Goal: Transaction & Acquisition: Purchase product/service

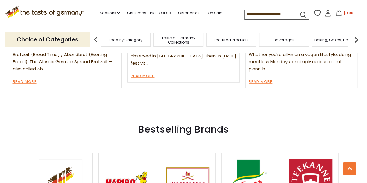
scroll to position [725, 0]
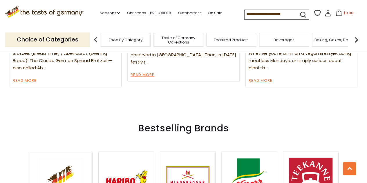
click at [121, 43] on div "Food By Category" at bounding box center [126, 40] width 50 height 14
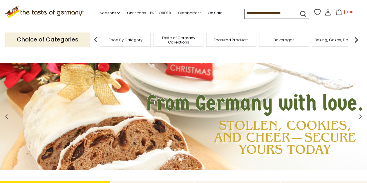
scroll to position [0, 0]
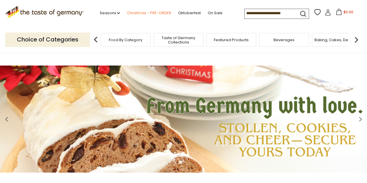
click at [139, 12] on link "Christmas - PRE-ORDER" at bounding box center [149, 13] width 44 height 6
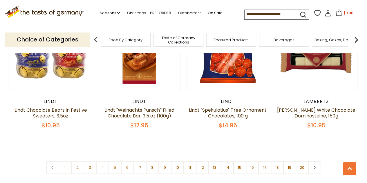
scroll to position [1363, 0]
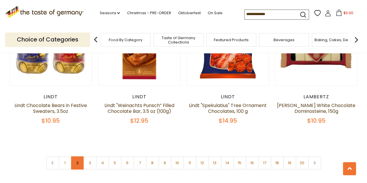
click at [75, 156] on link "2" at bounding box center [77, 162] width 13 height 13
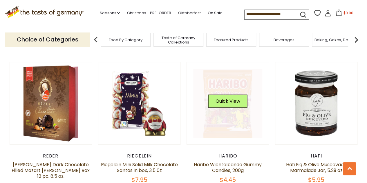
scroll to position [1168, 0]
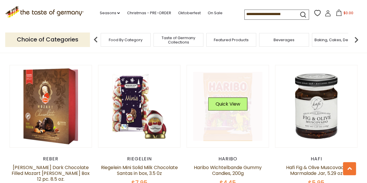
click at [235, 119] on link at bounding box center [227, 106] width 69 height 69
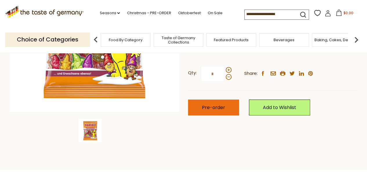
scroll to position [145, 0]
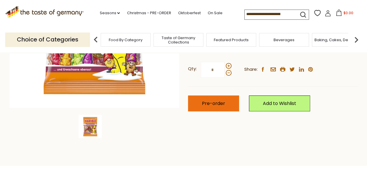
click at [225, 106] on button "Pre-order" at bounding box center [213, 103] width 51 height 16
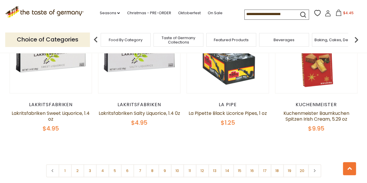
scroll to position [1400, 0]
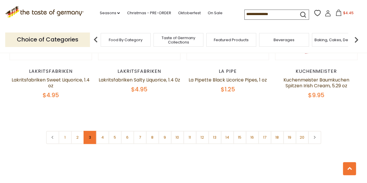
click at [90, 131] on link "3" at bounding box center [90, 137] width 13 height 13
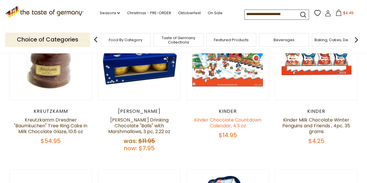
scroll to position [182, 0]
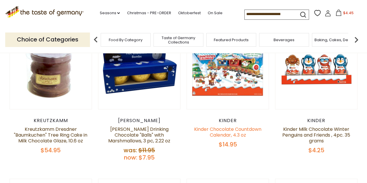
click at [230, 134] on link "Kinder Chocolate Countdown Calendar, 4.3 oz" at bounding box center [227, 132] width 67 height 12
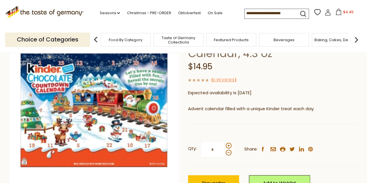
scroll to position [87, 0]
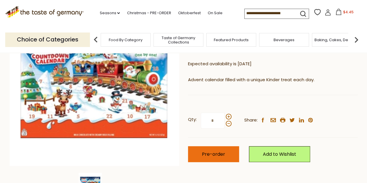
click at [221, 151] on span "Pre-order" at bounding box center [213, 154] width 23 height 7
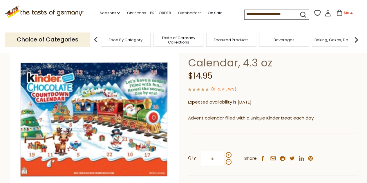
scroll to position [58, 0]
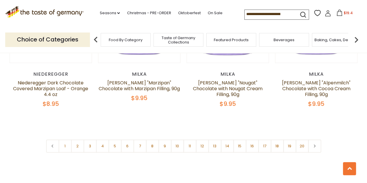
scroll to position [1400, 0]
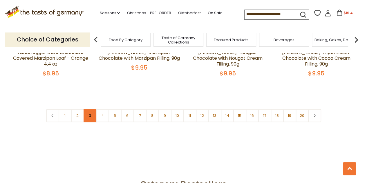
click at [92, 112] on link "3" at bounding box center [90, 115] width 13 height 13
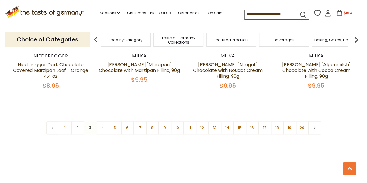
scroll to position [1429, 0]
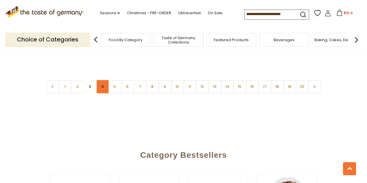
click at [102, 80] on link "4" at bounding box center [102, 86] width 13 height 13
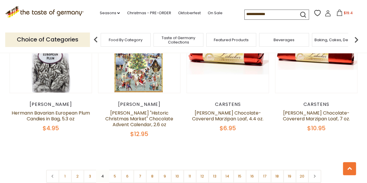
scroll to position [1400, 0]
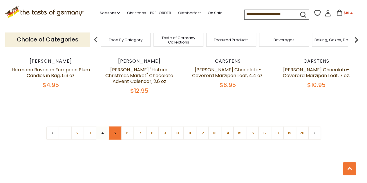
click at [114, 126] on link "5" at bounding box center [114, 132] width 13 height 13
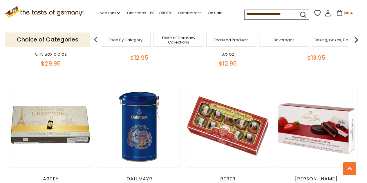
scroll to position [182, 0]
